Goal: Task Accomplishment & Management: Manage account settings

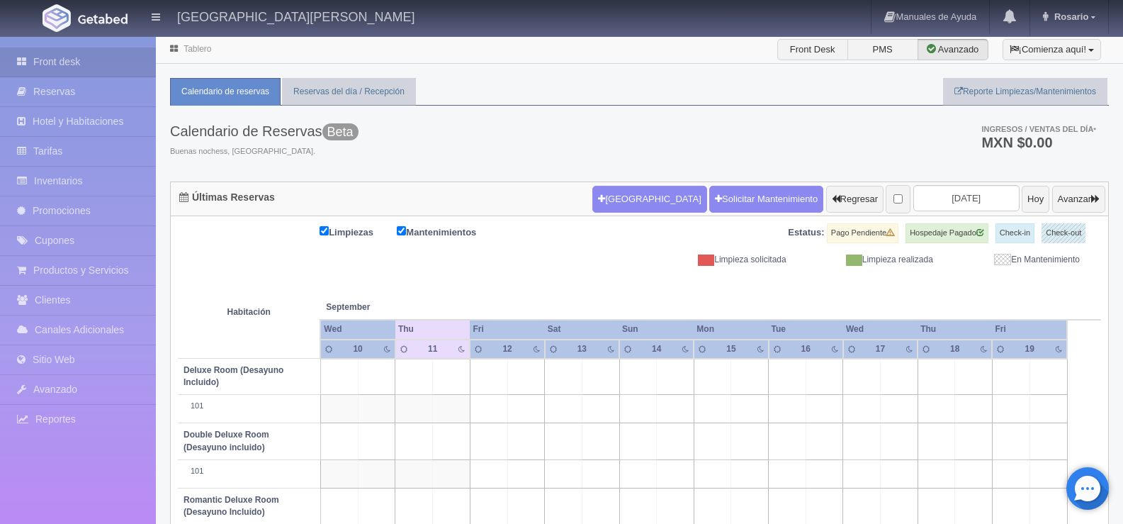
click at [48, 174] on link "Inventarios" at bounding box center [78, 181] width 156 height 29
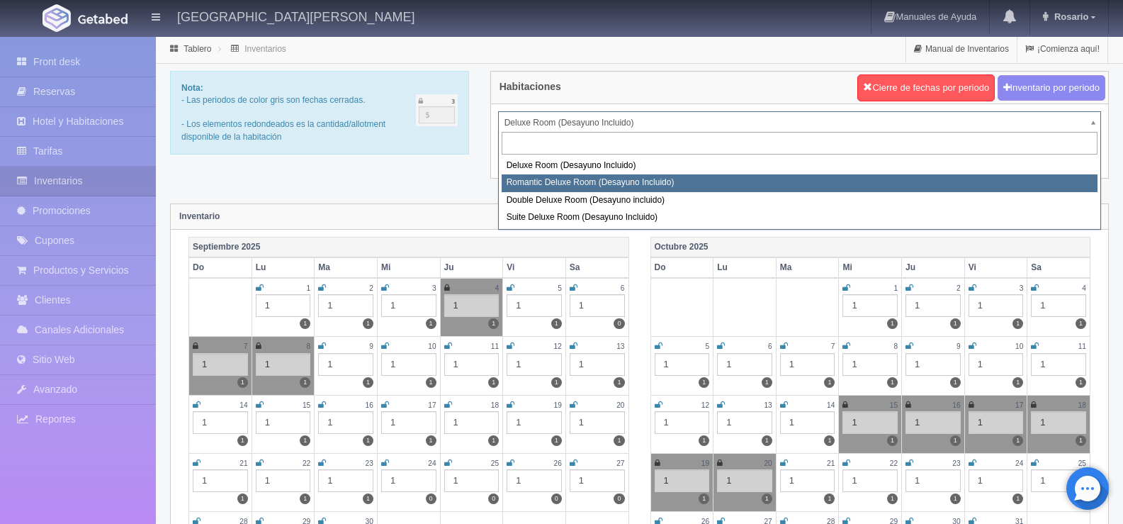
select select "625"
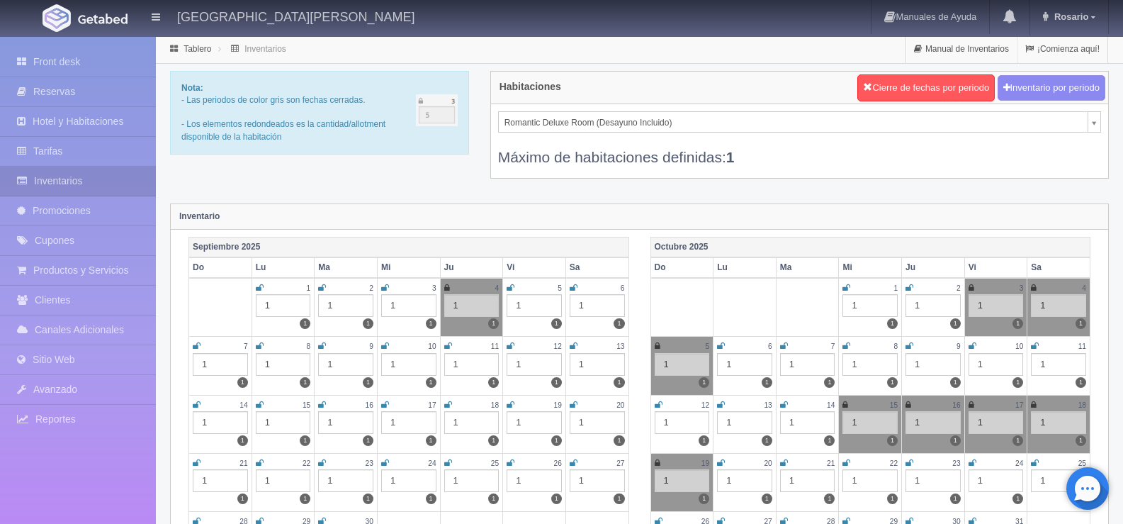
click at [385, 401] on icon at bounding box center [385, 404] width 8 height 9
click at [482, 157] on div "Habitaciones Cierre de fechas por periodo Inventario por periodo Romantic Delux…" at bounding box center [800, 133] width 640 height 125
